Goal: Task Accomplishment & Management: Use online tool/utility

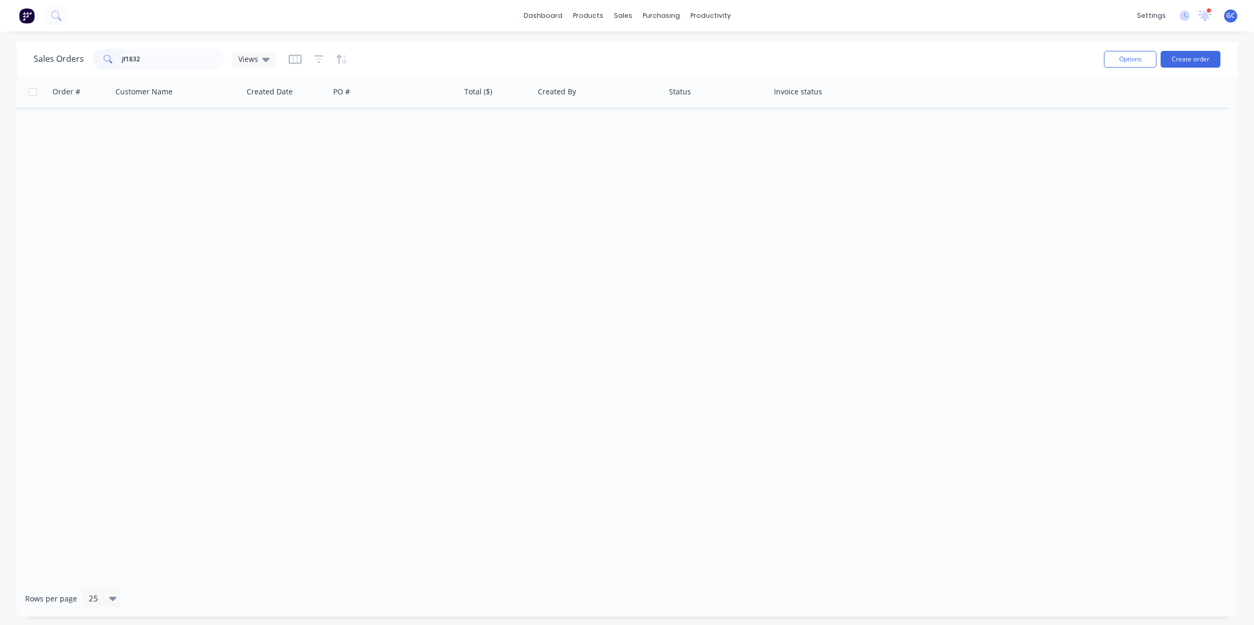
click at [173, 63] on input "jf1832" at bounding box center [173, 59] width 102 height 21
type input "jf1832"
drag, startPoint x: 628, startPoint y: 15, endPoint x: 628, endPoint y: 33, distance: 17.8
click at [628, 15] on div "sales" at bounding box center [622, 16] width 29 height 16
click at [629, 48] on icon at bounding box center [625, 50] width 9 height 9
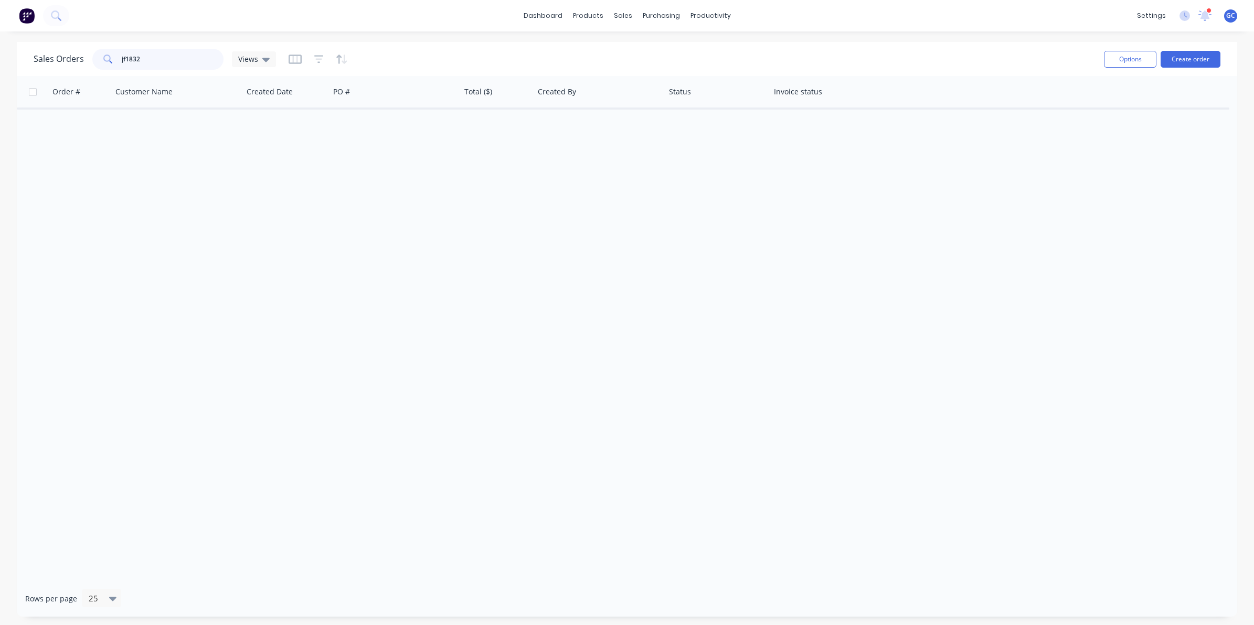
click at [191, 62] on input "jf1832" at bounding box center [173, 59] width 102 height 21
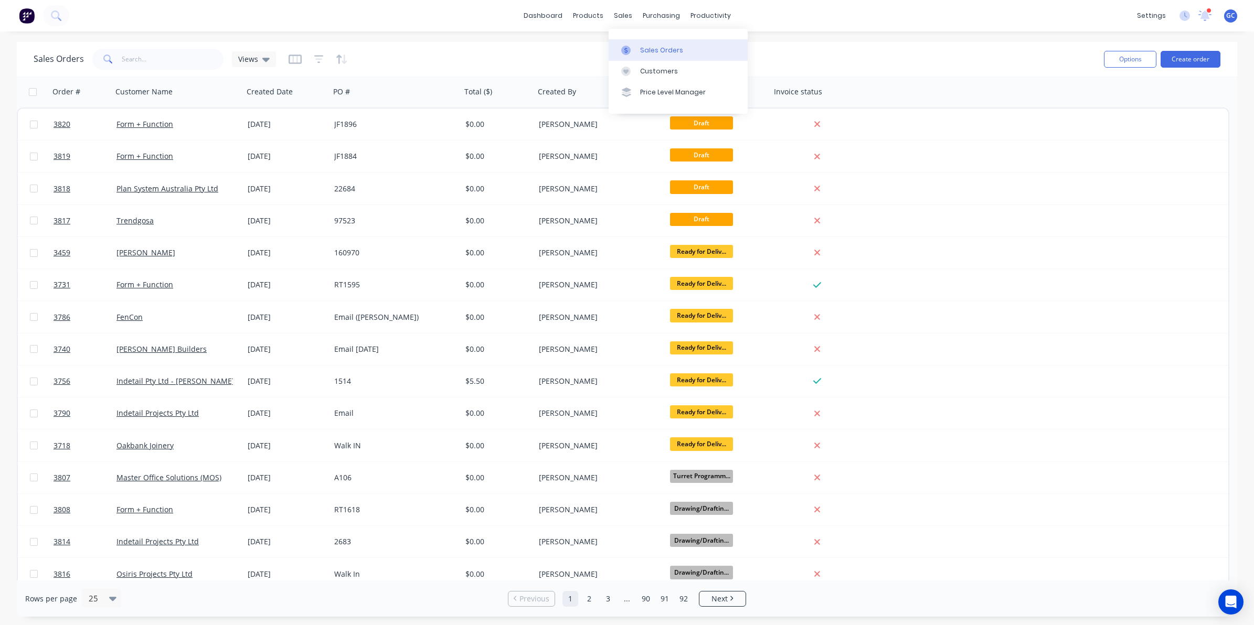
click at [642, 47] on div "Sales Orders" at bounding box center [661, 50] width 43 height 9
click at [138, 52] on input "text" at bounding box center [173, 59] width 102 height 21
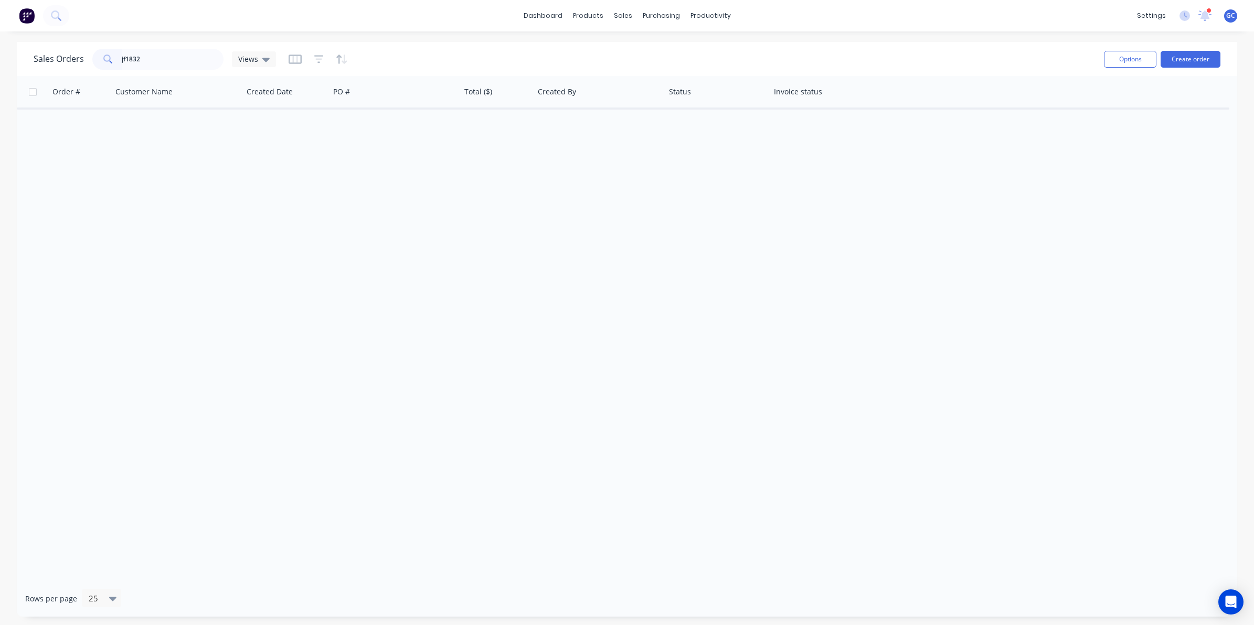
click at [195, 133] on div "Order # Customer Name Created Date PO # Total ($) Created By Status Invoice sta…" at bounding box center [627, 328] width 1220 height 505
drag, startPoint x: 169, startPoint y: 51, endPoint x: 75, endPoint y: 66, distance: 95.0
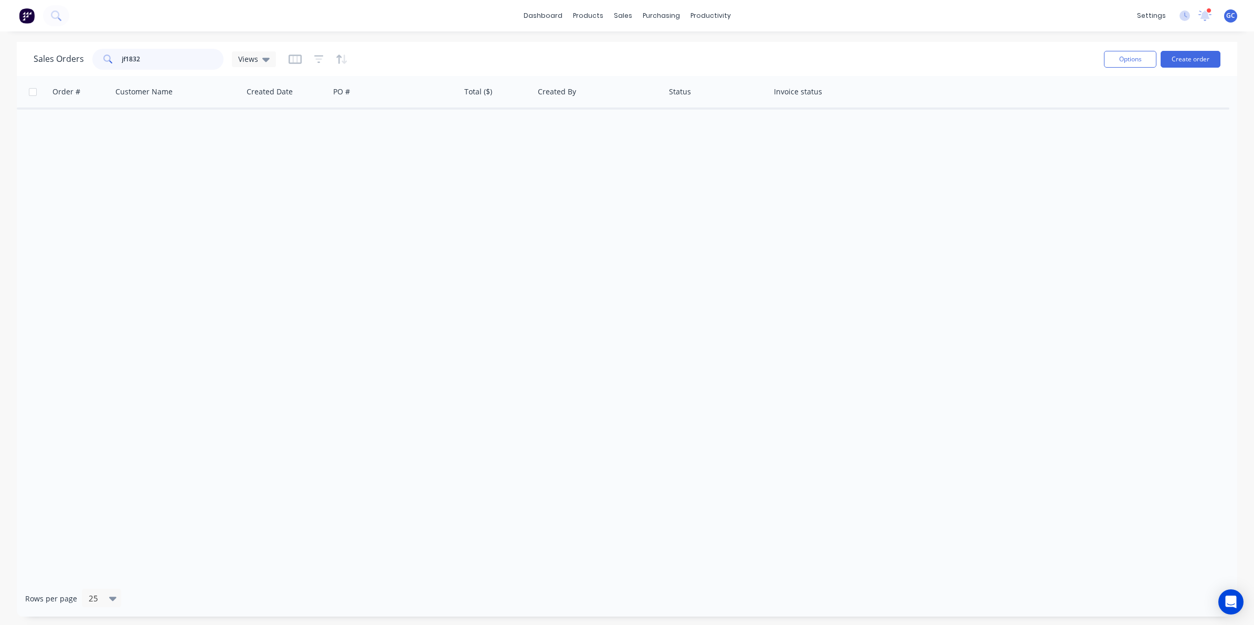
click at [75, 66] on div "Sales Orders jf1832 Views" at bounding box center [155, 59] width 242 height 21
type input "1832"
drag, startPoint x: 158, startPoint y: 59, endPoint x: -3, endPoint y: 67, distance: 161.3
click at [0, 67] on html "dashboard products sales purchasing productivity dashboard products Product Cat…" at bounding box center [627, 312] width 1254 height 625
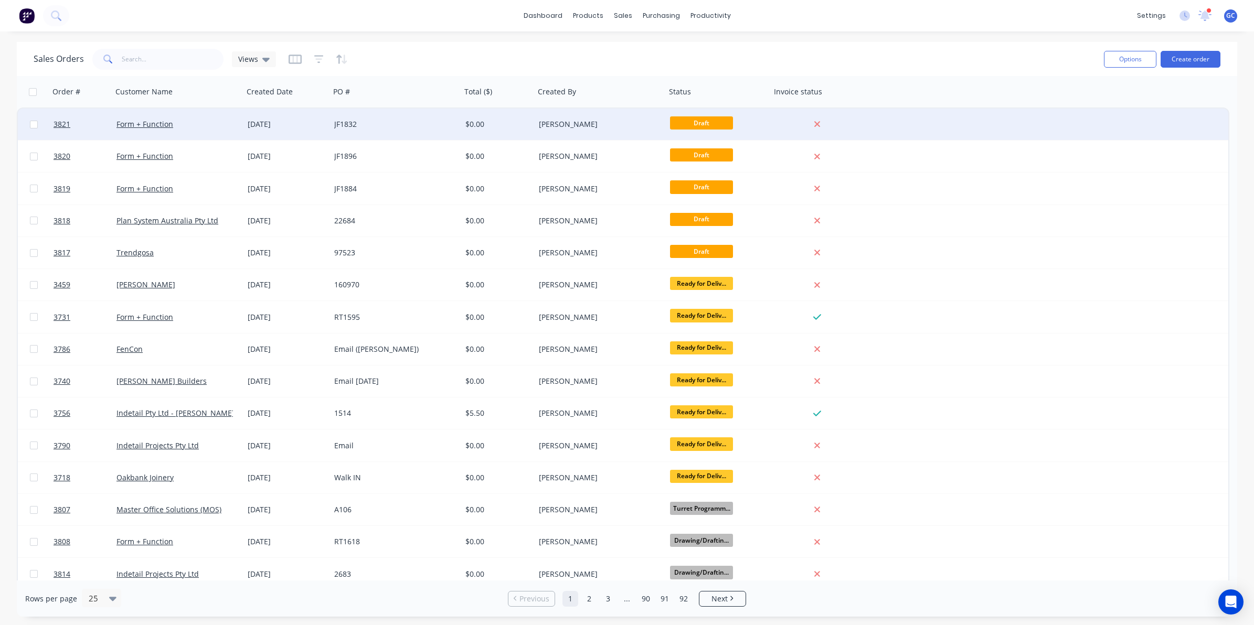
click at [402, 122] on div "JF1832" at bounding box center [392, 124] width 116 height 10
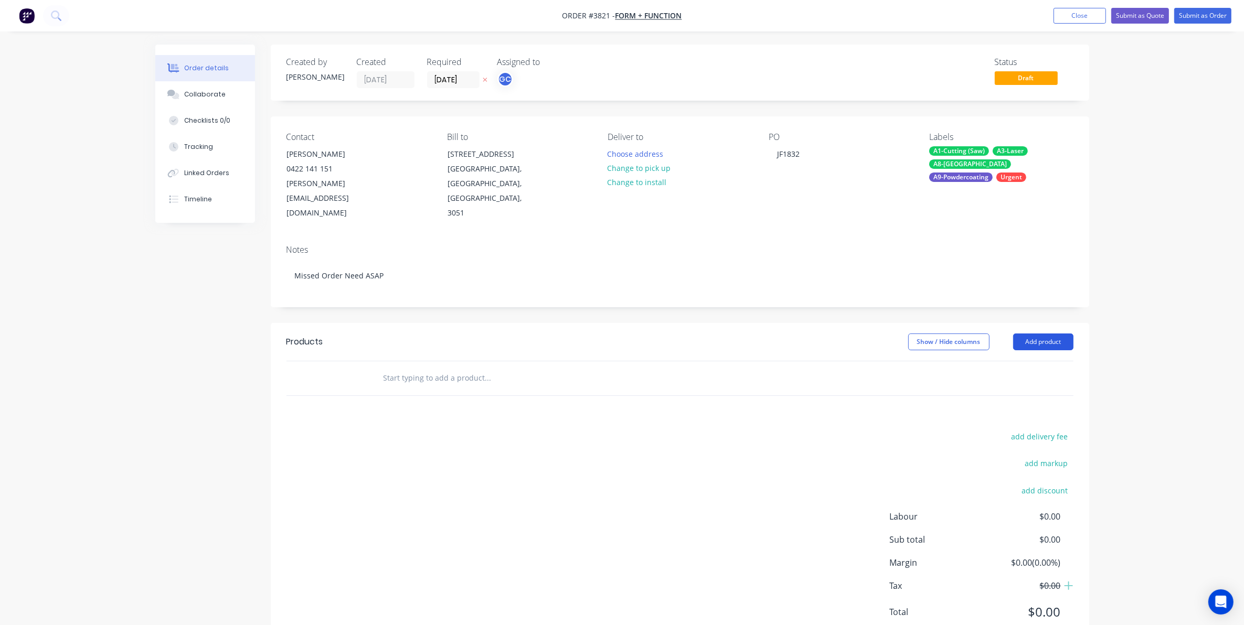
click at [1061, 334] on button "Add product" at bounding box center [1043, 342] width 60 height 17
click at [1021, 382] on div "Basic product" at bounding box center [1023, 389] width 81 height 15
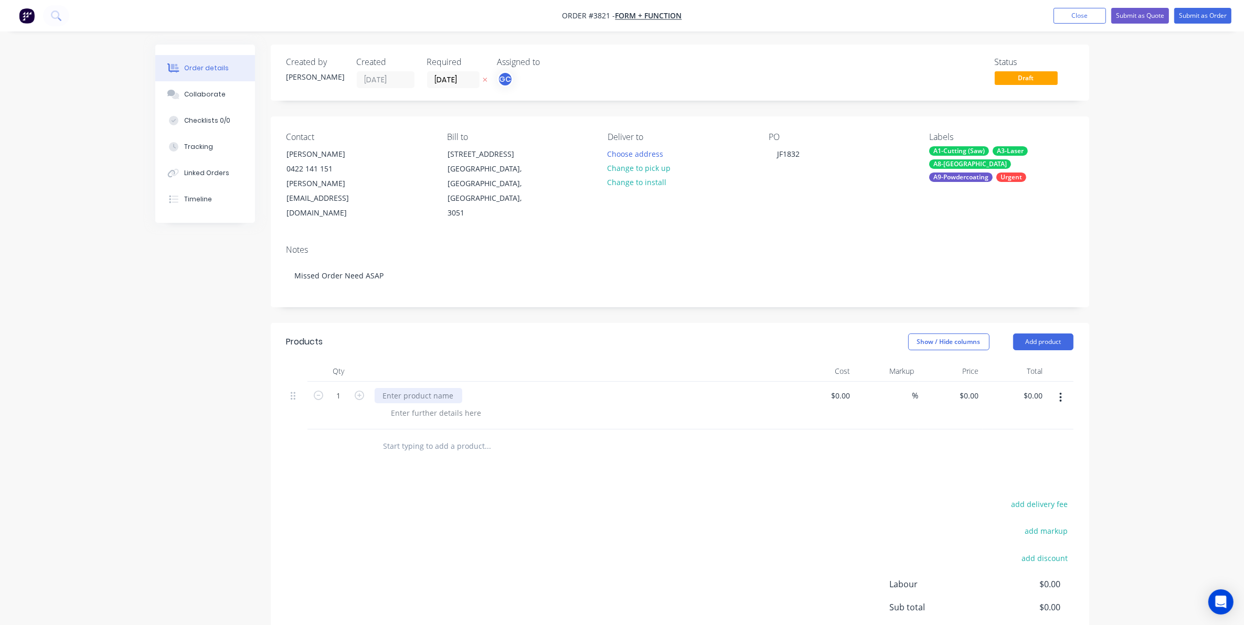
click at [454, 388] on div at bounding box center [419, 395] width 88 height 15
click at [450, 405] on div at bounding box center [436, 412] width 107 height 15
click at [501, 441] on input "text" at bounding box center [488, 446] width 210 height 21
click at [1033, 323] on header "Products Show / Hide columns Add product" at bounding box center [680, 342] width 818 height 38
click at [1027, 334] on button "Add product" at bounding box center [1043, 342] width 60 height 17
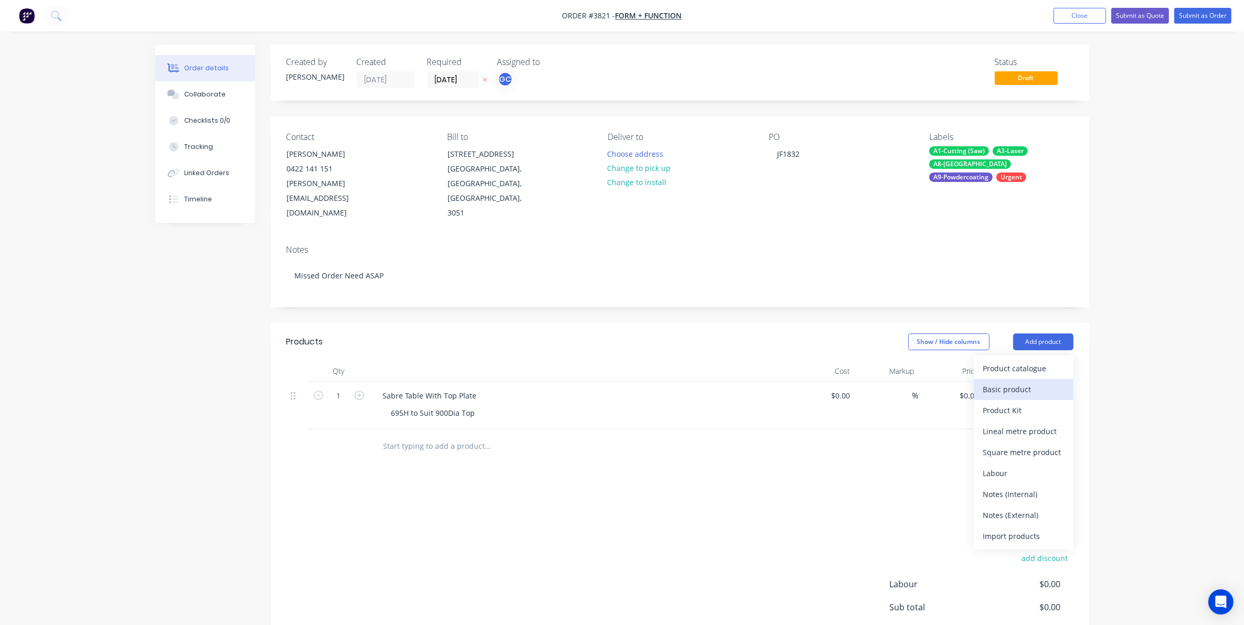
click at [1029, 382] on div "Basic product" at bounding box center [1023, 389] width 81 height 15
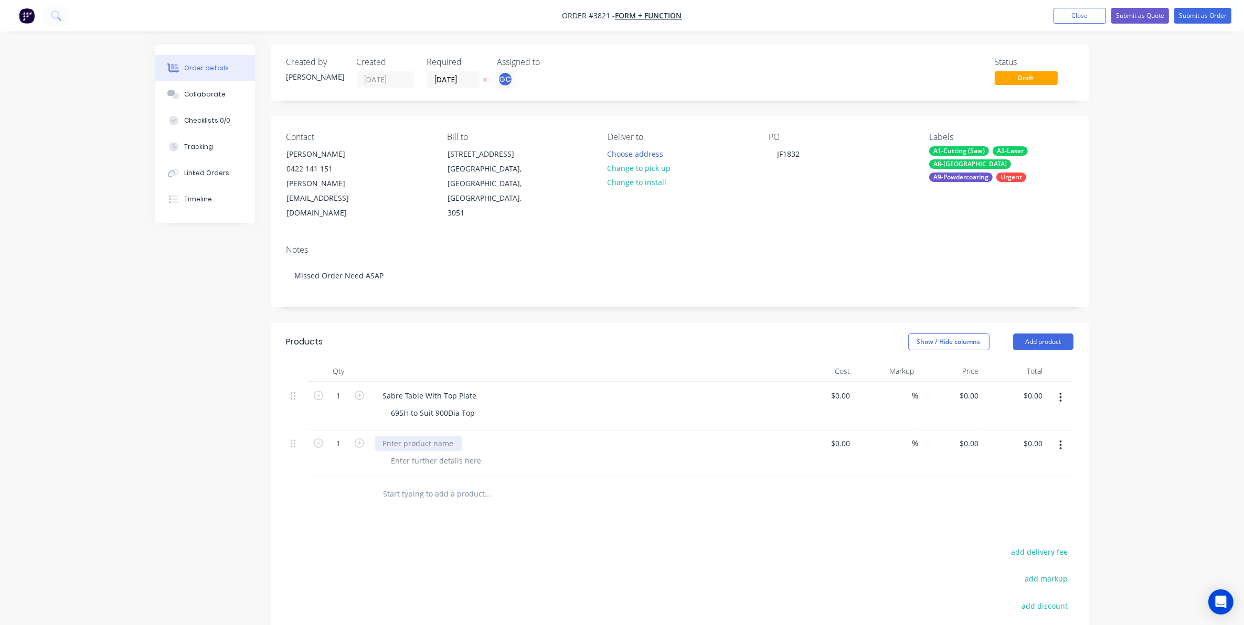
click at [435, 436] on div at bounding box center [419, 443] width 88 height 15
click at [447, 453] on div at bounding box center [436, 460] width 107 height 15
click at [590, 521] on div "Products Show / Hide columns Add product Qty Cost Markup Price Total 1 Sabre Ta…" at bounding box center [680, 543] width 818 height 440
click at [644, 167] on button "Change to pick up" at bounding box center [639, 168] width 74 height 14
click at [1199, 13] on button "Submit as Order" at bounding box center [1202, 16] width 57 height 16
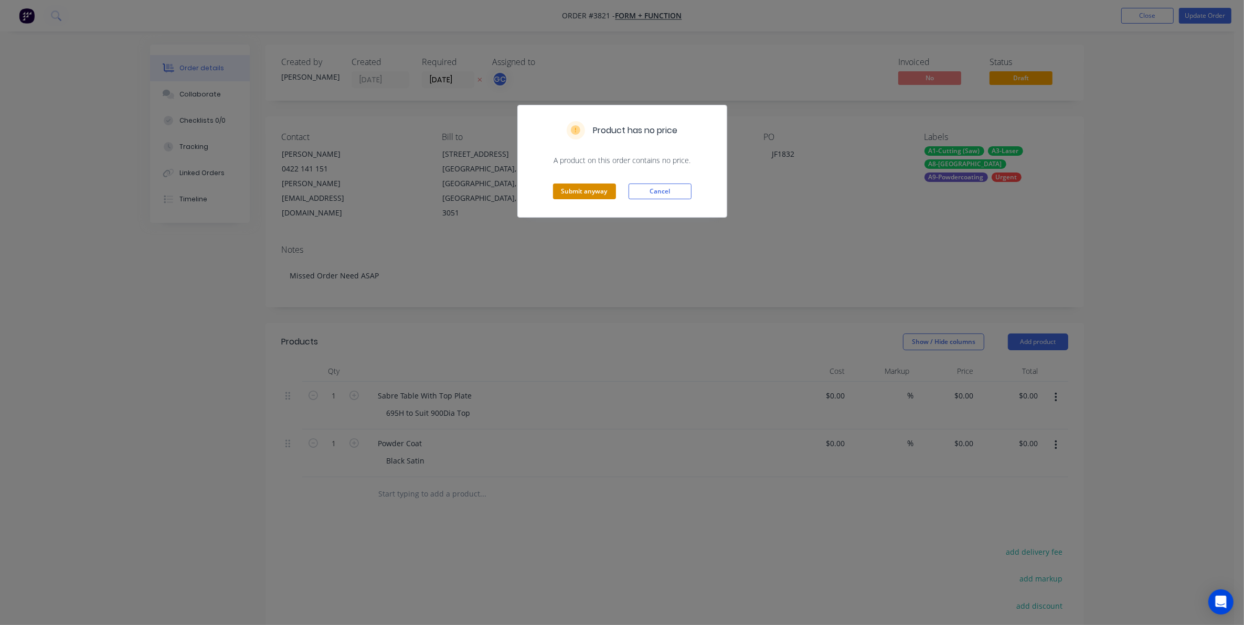
click at [606, 195] on button "Submit anyway" at bounding box center [584, 192] width 63 height 16
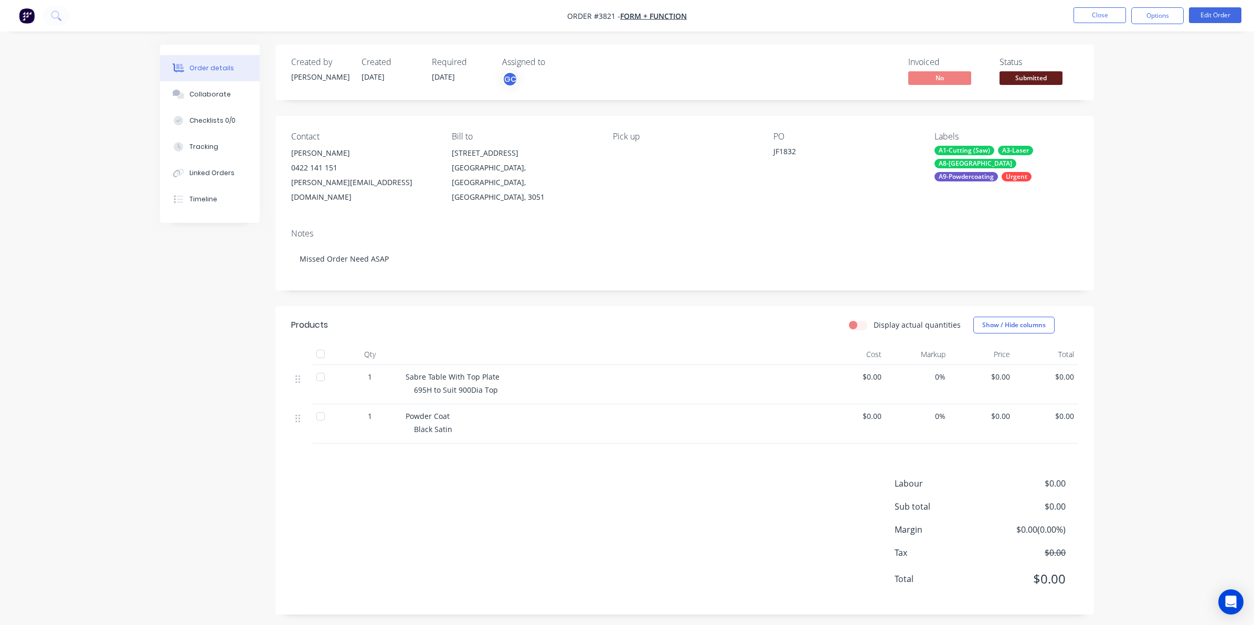
click at [1023, 81] on span "Submitted" at bounding box center [1030, 77] width 63 height 13
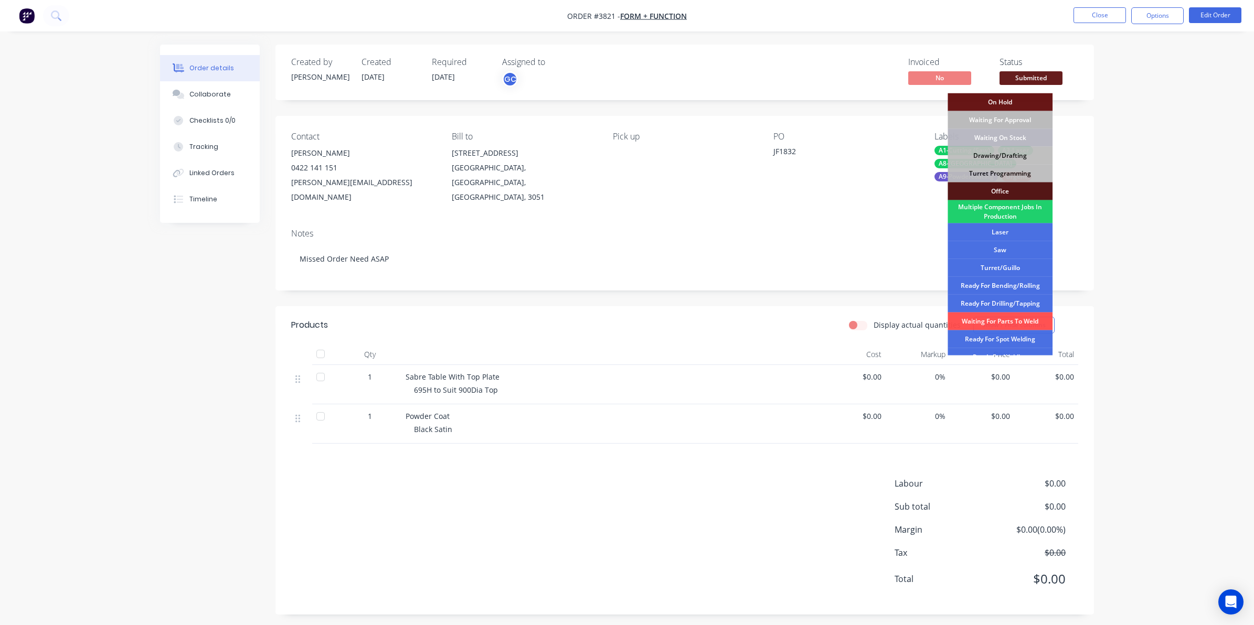
drag, startPoint x: 1006, startPoint y: 247, endPoint x: 1017, endPoint y: 218, distance: 30.7
click at [1007, 247] on div "Saw" at bounding box center [999, 250] width 105 height 18
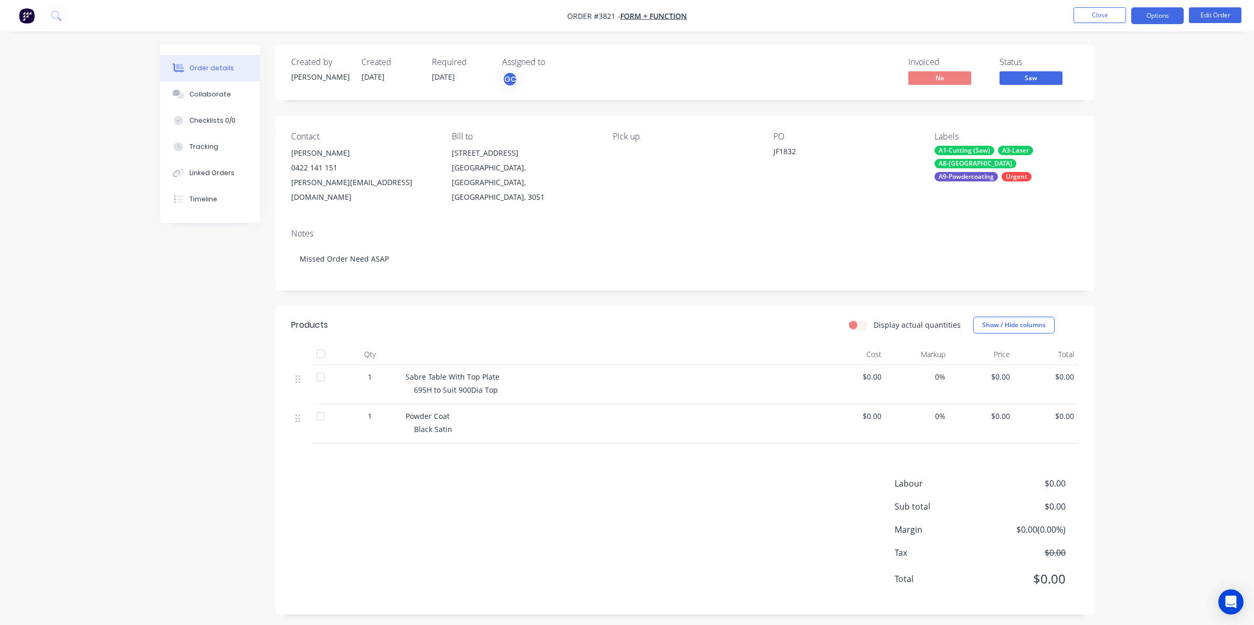
click at [1157, 16] on button "Options" at bounding box center [1157, 15] width 52 height 17
click at [1108, 121] on div "Work Order" at bounding box center [1125, 126] width 97 height 15
click at [1107, 105] on div "Without pricing" at bounding box center [1125, 105] width 97 height 15
click at [1095, 12] on button "Close" at bounding box center [1099, 15] width 52 height 16
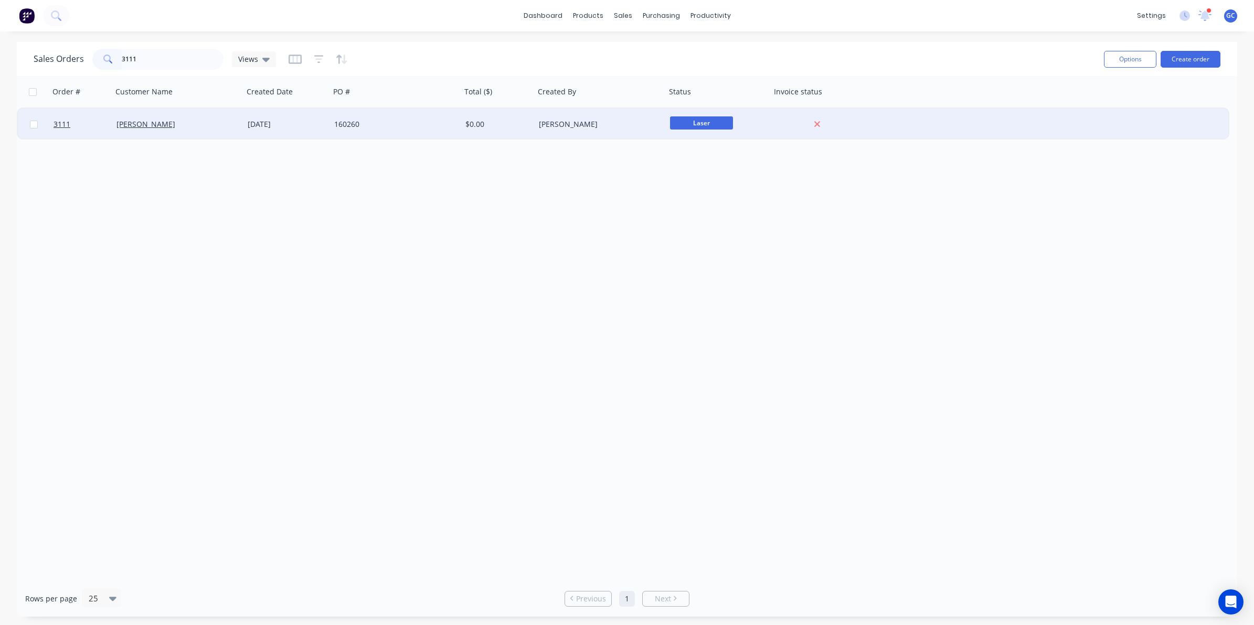
type input "3111"
click at [205, 111] on div "[PERSON_NAME]" at bounding box center [177, 124] width 131 height 31
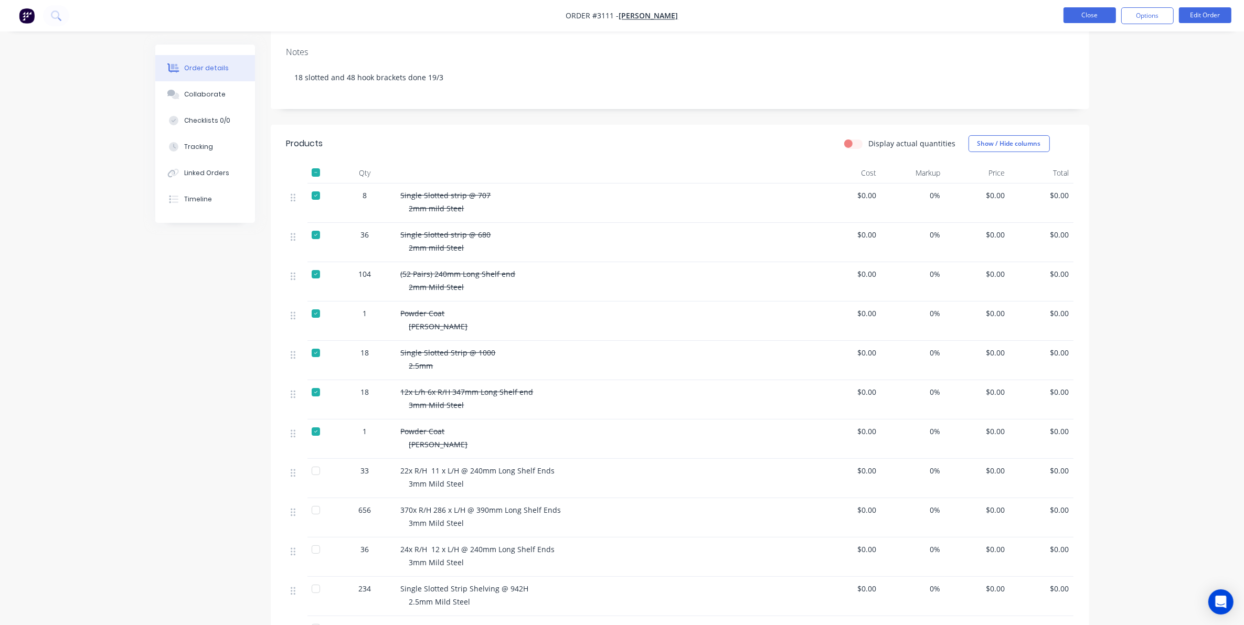
scroll to position [131, 0]
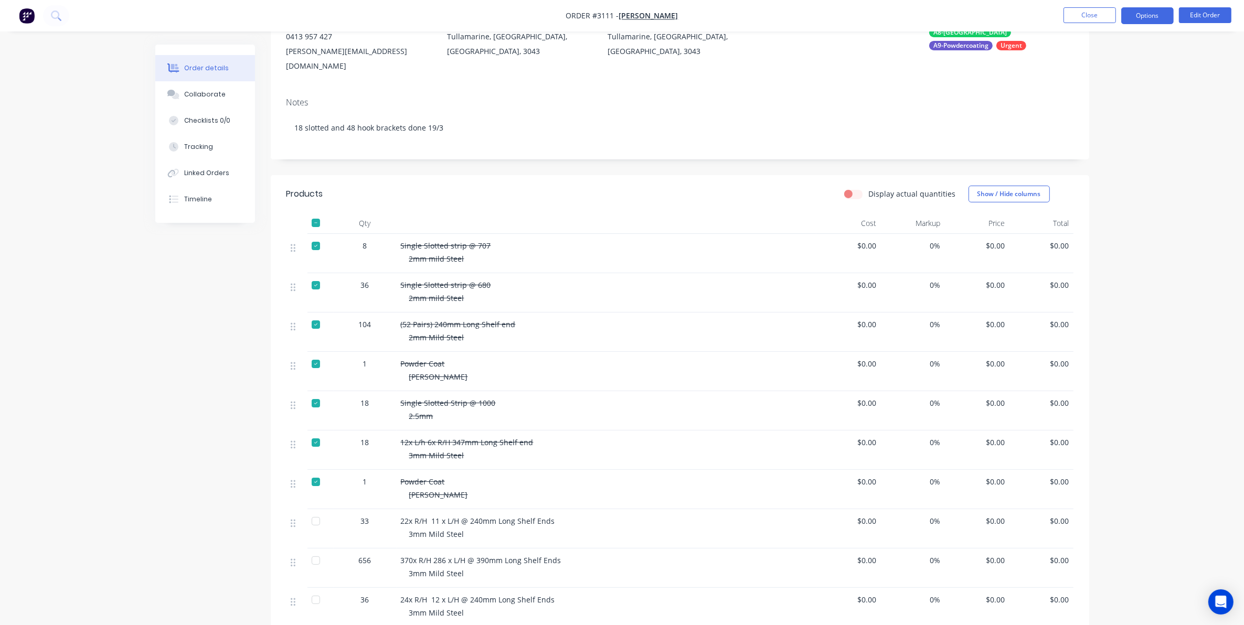
click at [1131, 10] on button "Options" at bounding box center [1147, 15] width 52 height 17
click at [1092, 127] on div "Work Order" at bounding box center [1115, 126] width 97 height 15
click at [1098, 110] on div "Without pricing" at bounding box center [1115, 105] width 97 height 15
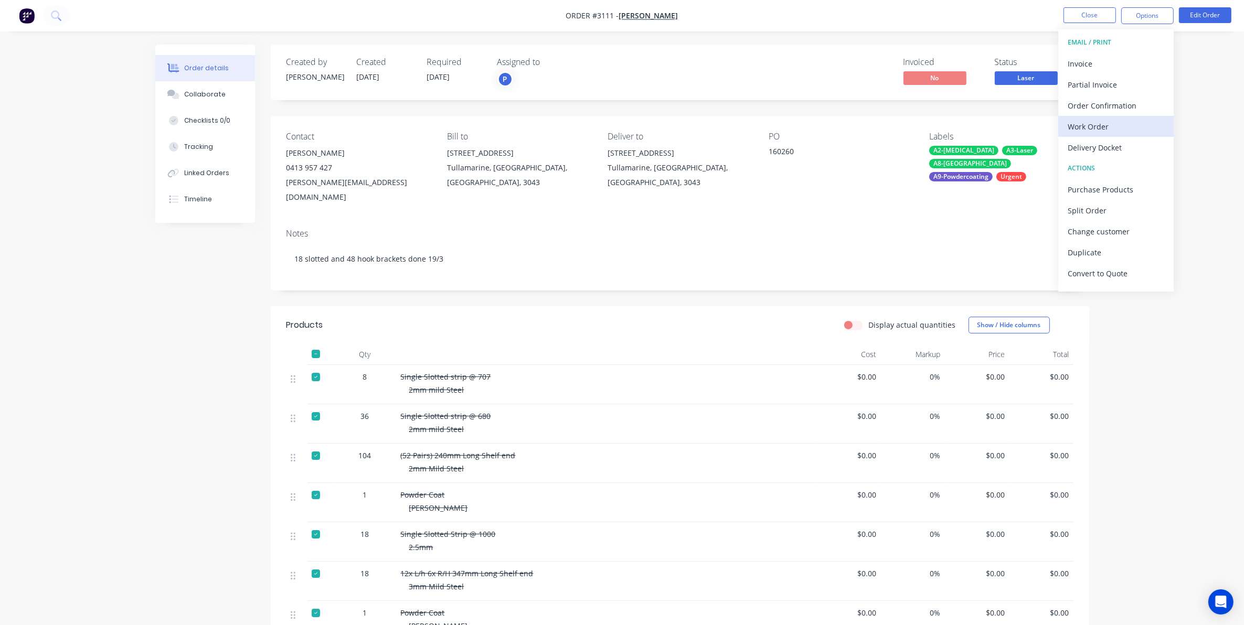
click at [1110, 129] on div "Work Order" at bounding box center [1115, 126] width 97 height 15
click at [1111, 127] on div "Custom" at bounding box center [1115, 126] width 97 height 15
click at [1118, 95] on button "Without pricing" at bounding box center [1115, 105] width 115 height 21
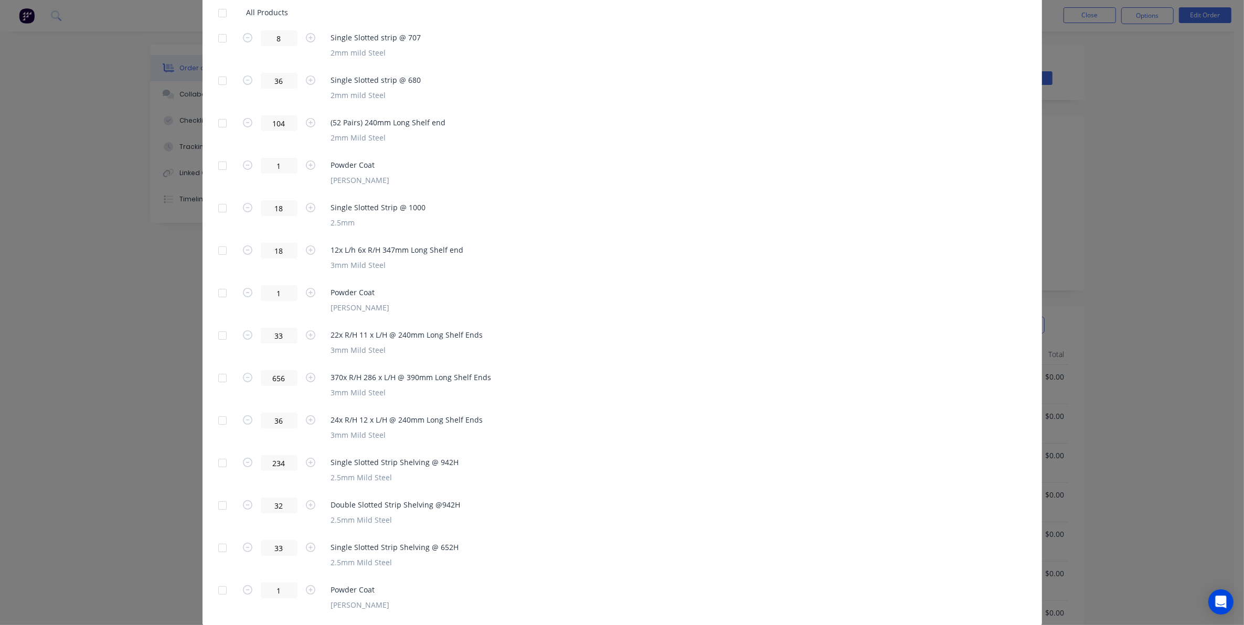
scroll to position [266, 0]
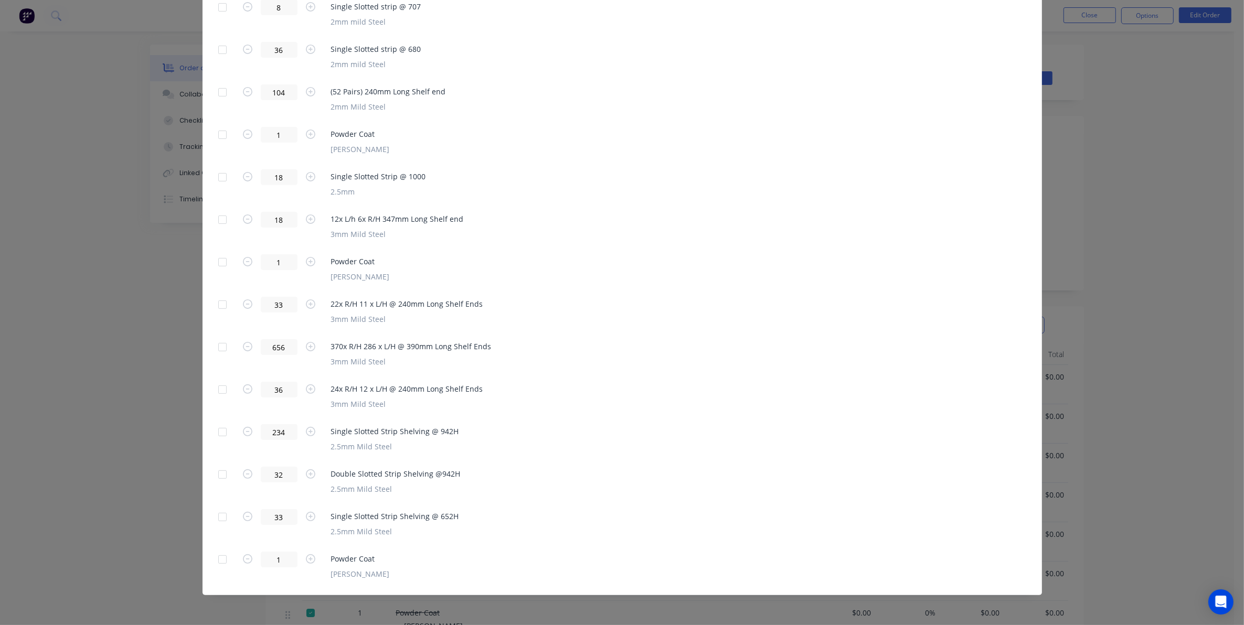
click at [212, 561] on div at bounding box center [222, 559] width 21 height 21
click at [217, 515] on div at bounding box center [222, 517] width 21 height 21
click at [219, 477] on div at bounding box center [222, 474] width 21 height 21
click at [223, 433] on div at bounding box center [222, 432] width 21 height 21
click at [218, 397] on div at bounding box center [222, 389] width 21 height 21
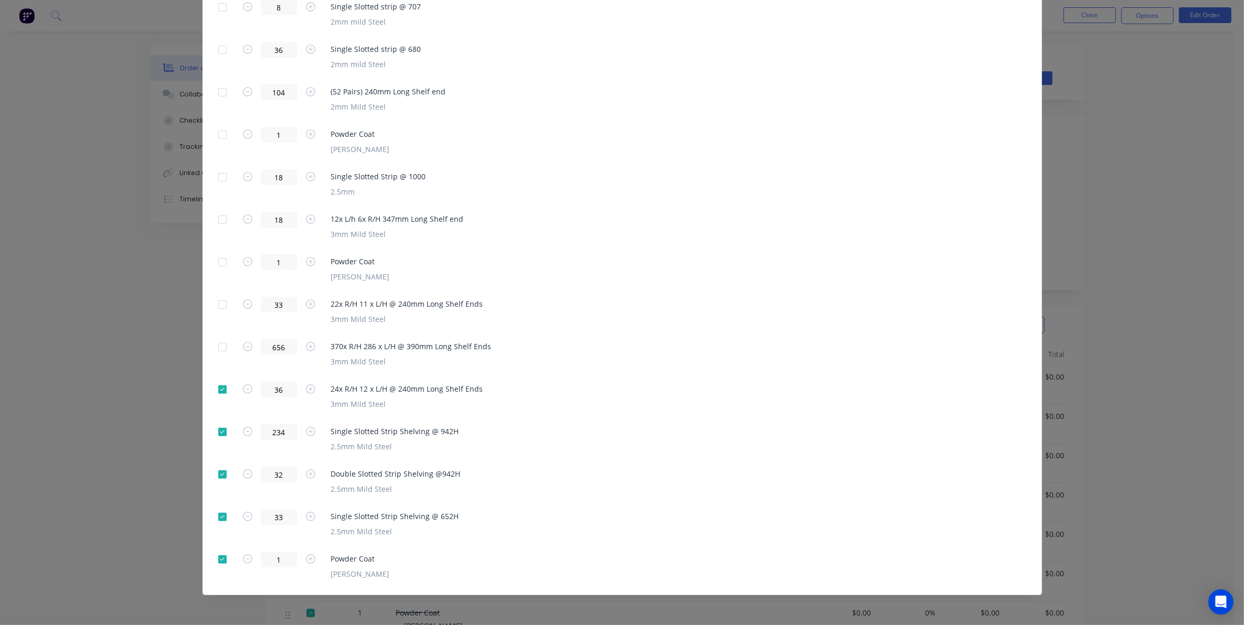
click at [212, 339] on div at bounding box center [222, 347] width 21 height 21
click at [213, 307] on div at bounding box center [222, 304] width 21 height 21
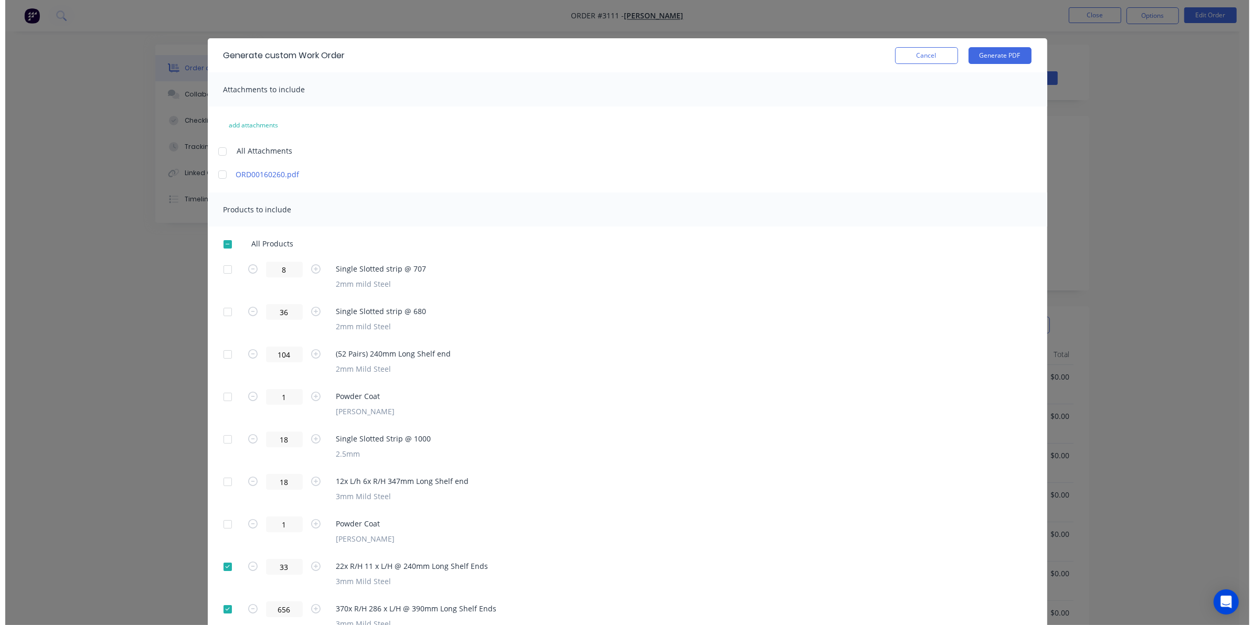
scroll to position [0, 0]
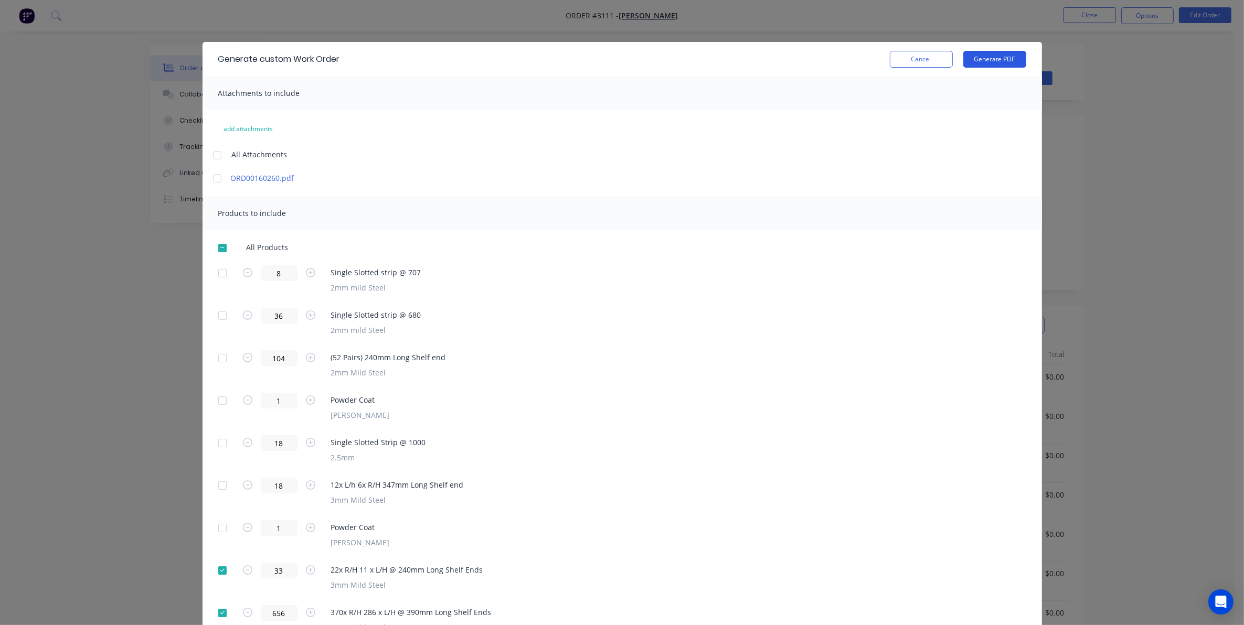
click at [992, 51] on button "Generate PDF" at bounding box center [994, 59] width 63 height 17
drag, startPoint x: 912, startPoint y: 56, endPoint x: 956, endPoint y: 47, distance: 44.9
click at [912, 56] on button "Cancel" at bounding box center [921, 59] width 63 height 17
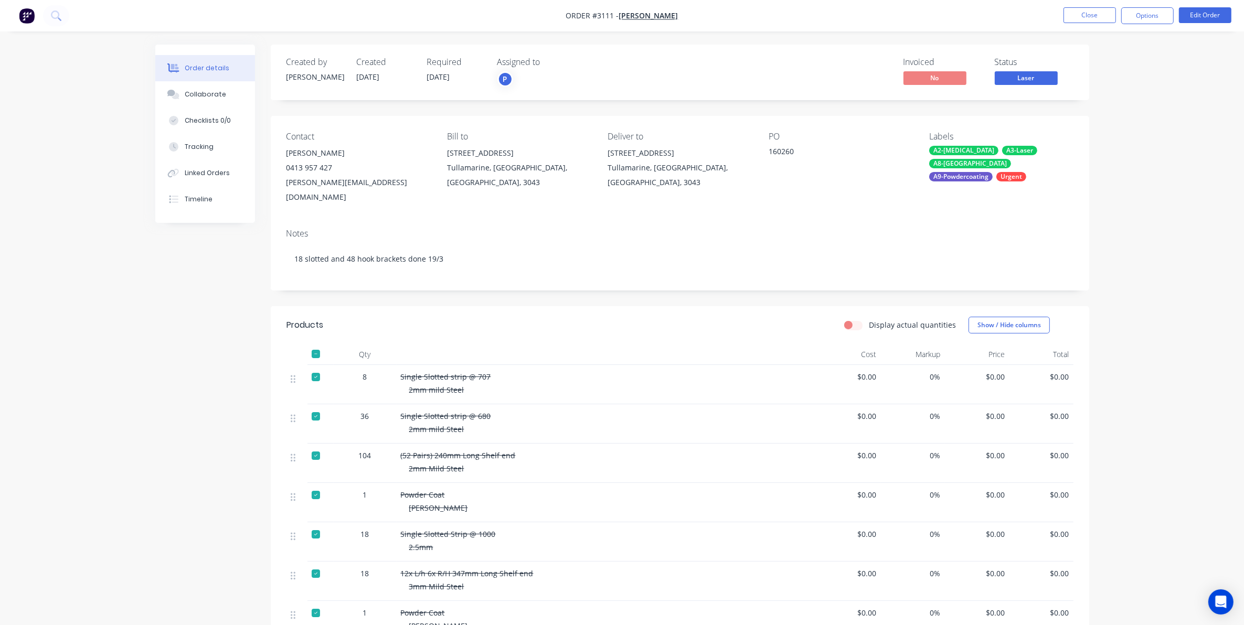
click at [1086, 25] on nav "Order #3111 - [PERSON_NAME] Close Options Edit Order" at bounding box center [622, 15] width 1244 height 31
click at [1086, 15] on button "Close" at bounding box center [1089, 15] width 52 height 16
